Goal: Task Accomplishment & Management: Use online tool/utility

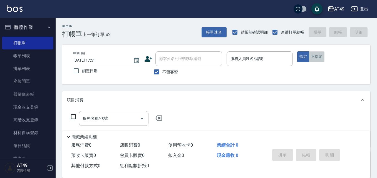
click at [317, 58] on button "不指定" at bounding box center [317, 56] width 16 height 11
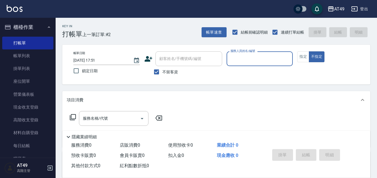
click at [273, 60] on input "服務人員姓名/編號" at bounding box center [259, 59] width 61 height 10
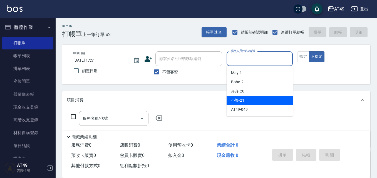
click at [238, 102] on span "小樂 -21" at bounding box center [237, 101] width 13 height 6
type input "小樂-21"
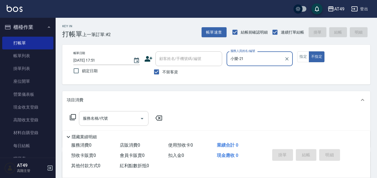
click at [139, 115] on icon "Open" at bounding box center [142, 118] width 7 height 7
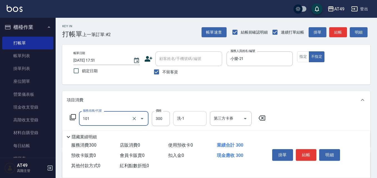
click at [196, 119] on input "洗-1" at bounding box center [190, 119] width 28 height 10
type input "一般洗髮(101)"
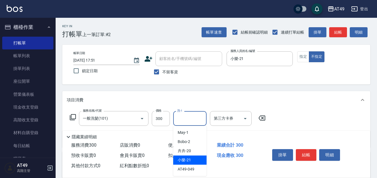
click at [189, 162] on span "小樂 -21" at bounding box center [184, 160] width 13 height 6
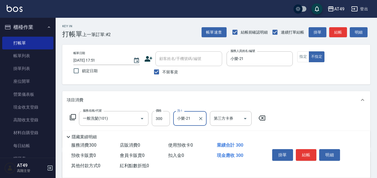
type input "小樂-21"
click at [309, 152] on button "結帳" at bounding box center [306, 155] width 21 height 12
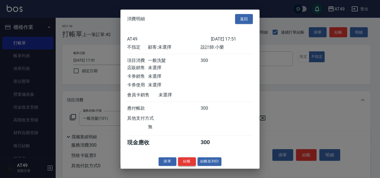
click at [184, 166] on button "結帳" at bounding box center [187, 161] width 18 height 9
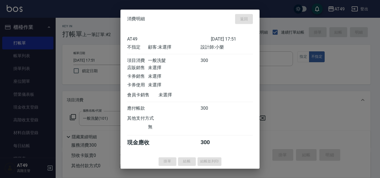
type input "[DATE] 18:36"
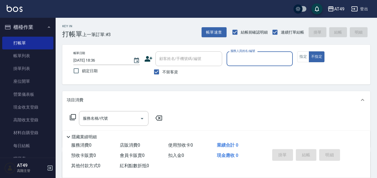
click at [256, 60] on input "服務人員姓名/編號" at bounding box center [259, 59] width 61 height 10
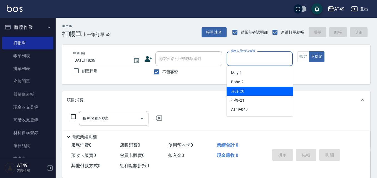
click at [256, 93] on div "卉卉 -20" at bounding box center [260, 91] width 66 height 9
type input "卉卉-20"
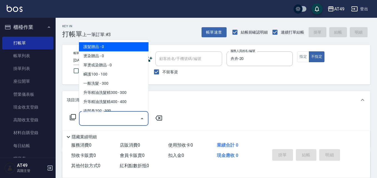
click at [123, 117] on input "服務名稱/代號" at bounding box center [110, 119] width 56 height 10
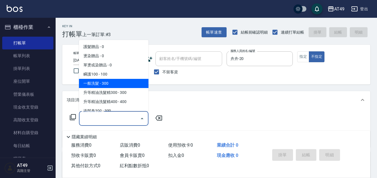
click at [112, 83] on span "一般洗髮 - 300" at bounding box center [114, 83] width 70 height 9
type input "一般洗髮(101)"
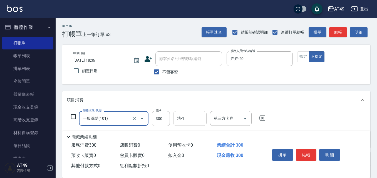
click at [194, 119] on input "洗-1" at bounding box center [190, 119] width 28 height 10
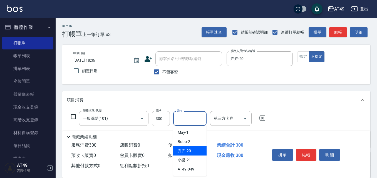
click at [192, 150] on div "卉卉 -20" at bounding box center [189, 151] width 33 height 9
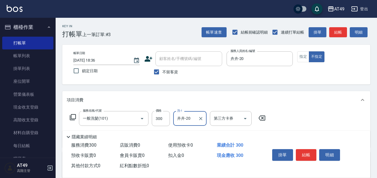
type input "卉卉-20"
click at [305, 154] on button "結帳" at bounding box center [306, 155] width 21 height 12
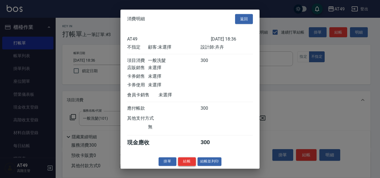
click at [186, 164] on button "結帳" at bounding box center [187, 161] width 18 height 9
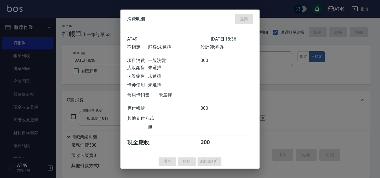
type input "[DATE] 19:12"
